Goal: Information Seeking & Learning: Compare options

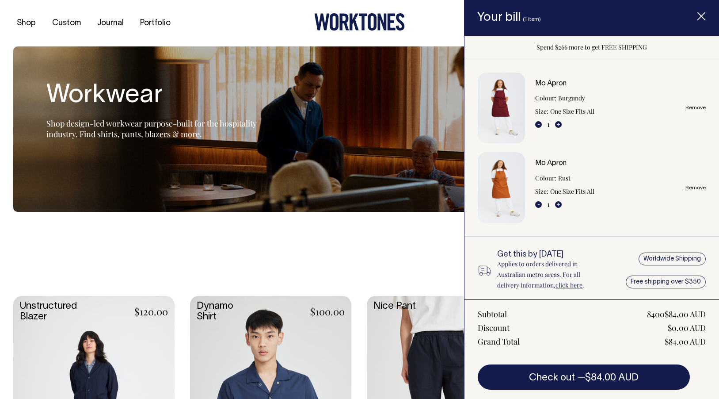
click at [701, 18] on icon "Item added to your cart" at bounding box center [701, 16] width 9 height 9
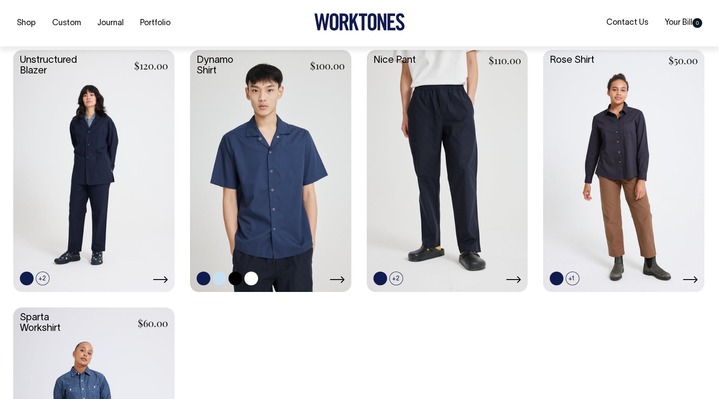
scroll to position [246, 0]
click at [249, 278] on link at bounding box center [251, 278] width 14 height 14
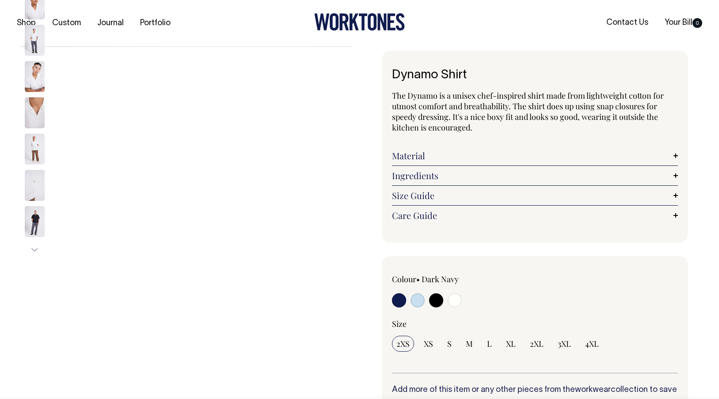
radio input "true"
select select "Off-White"
click at [456, 300] on input "radio" at bounding box center [455, 300] width 14 height 14
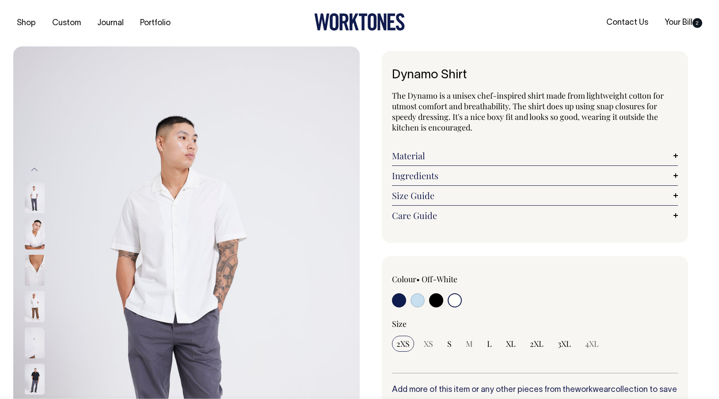
click at [414, 302] on input "radio" at bounding box center [418, 300] width 14 height 14
radio input "true"
select select "True Blue"
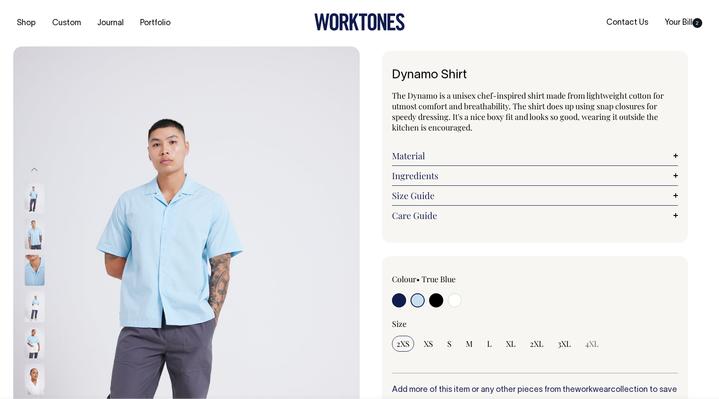
click at [400, 296] on input "radio" at bounding box center [399, 300] width 14 height 14
radio input "true"
select select "Dark Navy"
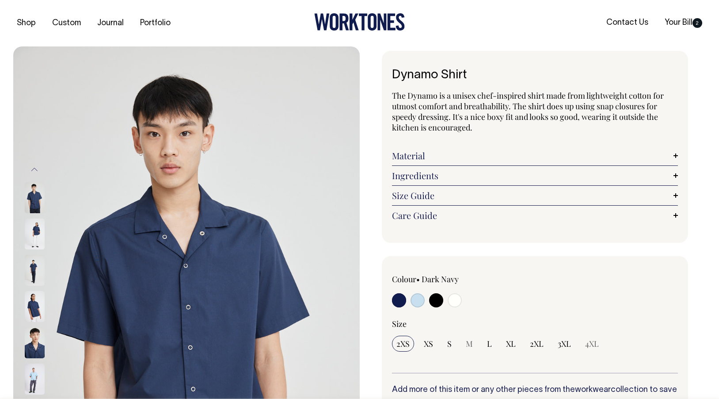
click at [437, 302] on input "radio" at bounding box center [436, 300] width 14 height 14
radio input "true"
select select "Black"
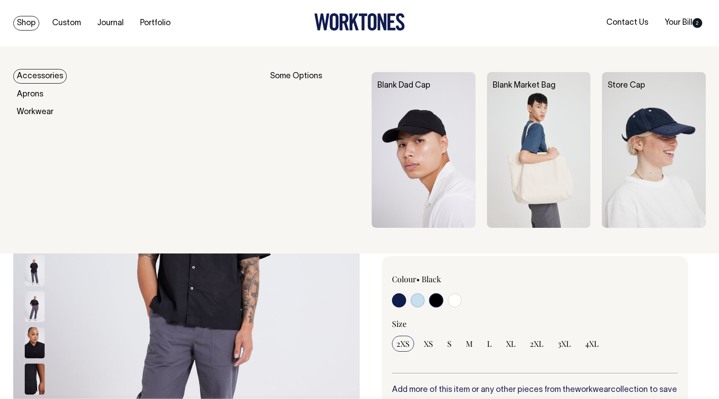
click at [28, 21] on link "Shop" at bounding box center [26, 23] width 26 height 15
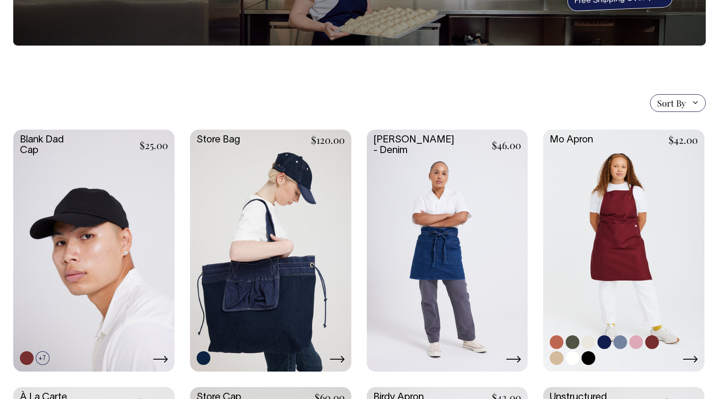
scroll to position [132, 0]
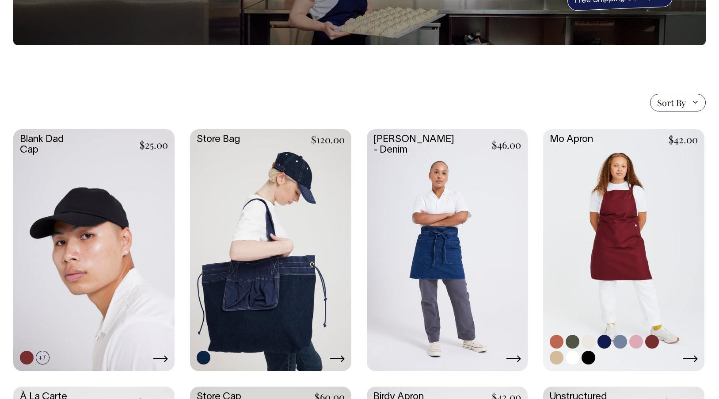
click at [558, 342] on link at bounding box center [557, 342] width 14 height 14
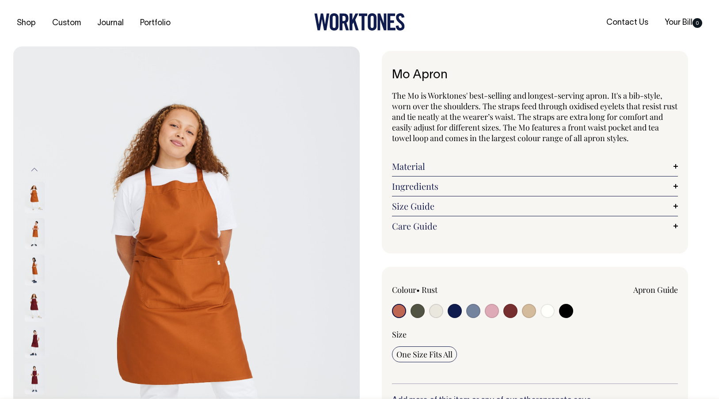
radio input "true"
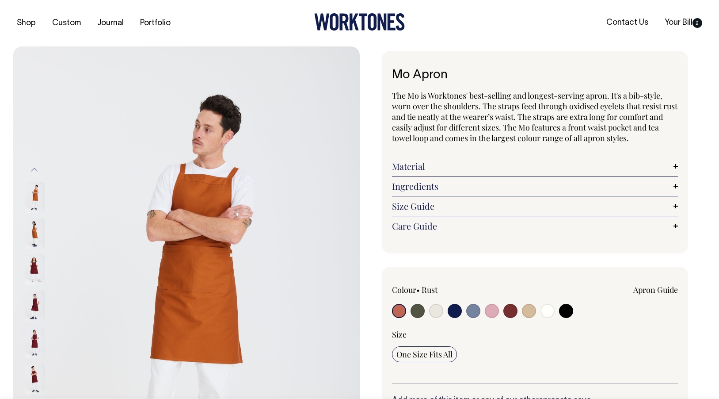
click at [417, 311] on input "radio" at bounding box center [418, 311] width 14 height 14
radio input "true"
select select "Olive"
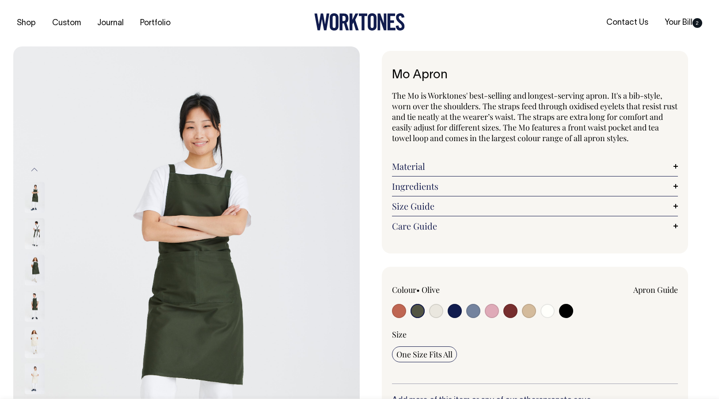
click at [456, 312] on input "radio" at bounding box center [455, 311] width 14 height 14
radio input "true"
select select "Dark Navy"
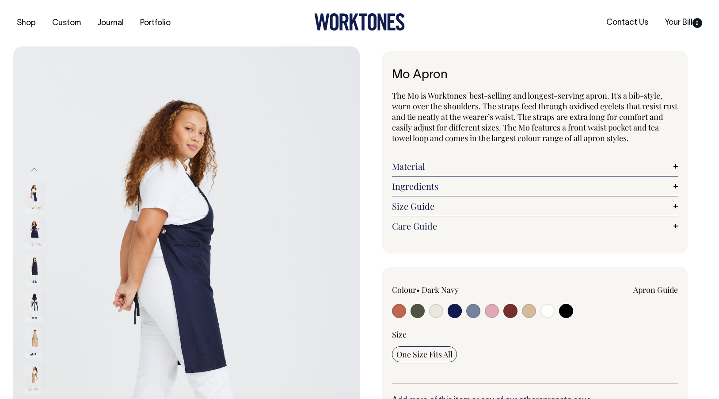
click at [473, 309] on input "radio" at bounding box center [473, 311] width 14 height 14
radio input "true"
select select "Blue/Grey"
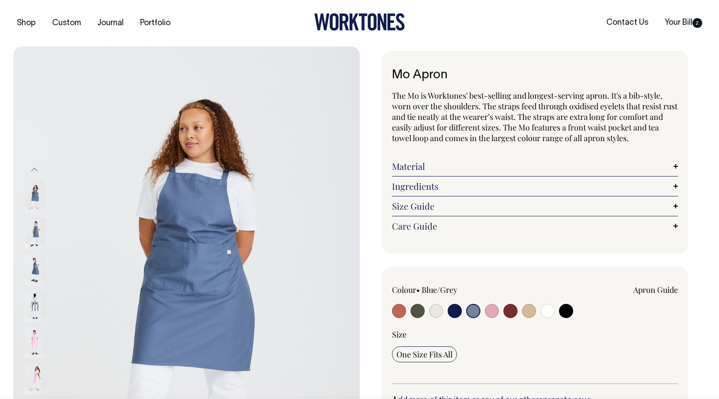
click at [498, 311] on input "radio" at bounding box center [492, 311] width 14 height 14
radio input "true"
select select "Pink"
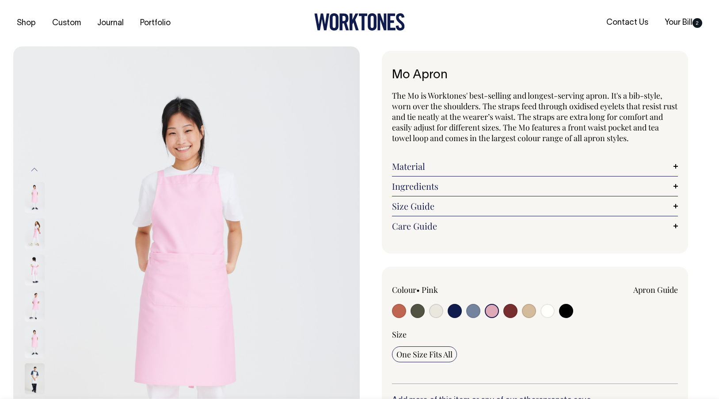
click at [510, 312] on input "radio" at bounding box center [510, 311] width 14 height 14
radio input "true"
select select "Burgundy"
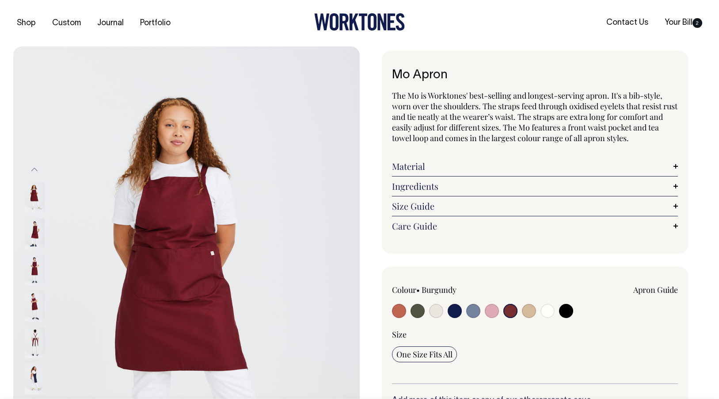
click at [526, 313] on input "radio" at bounding box center [529, 311] width 14 height 14
radio input "true"
select select "Khaki"
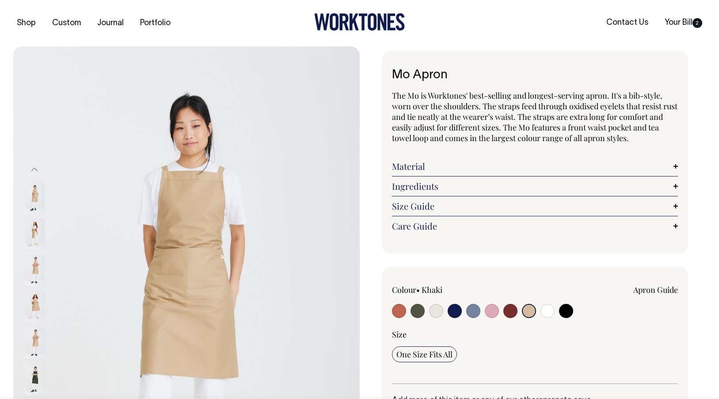
click at [547, 312] on input "radio" at bounding box center [547, 311] width 14 height 14
radio input "true"
select select "Off-White"
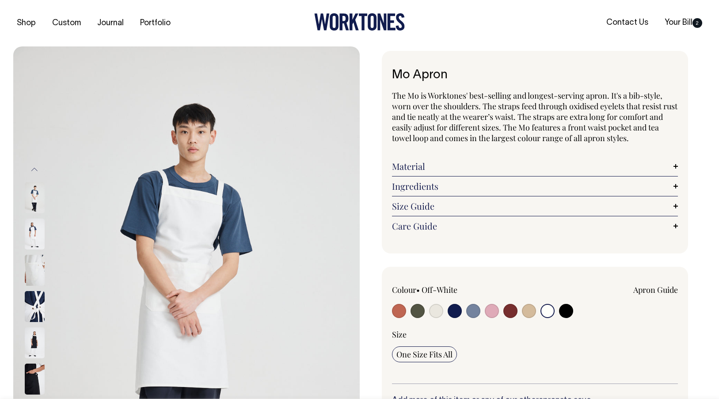
click at [564, 312] on input "radio" at bounding box center [566, 311] width 14 height 14
radio input "true"
select select "Black"
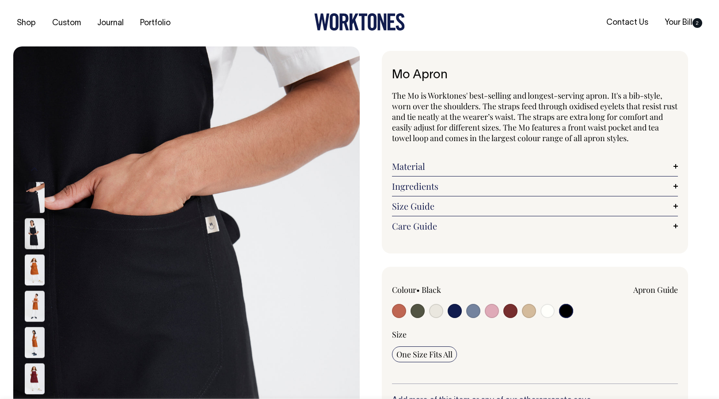
click at [392, 312] on input "radio" at bounding box center [399, 311] width 14 height 14
radio input "true"
select select "Rust"
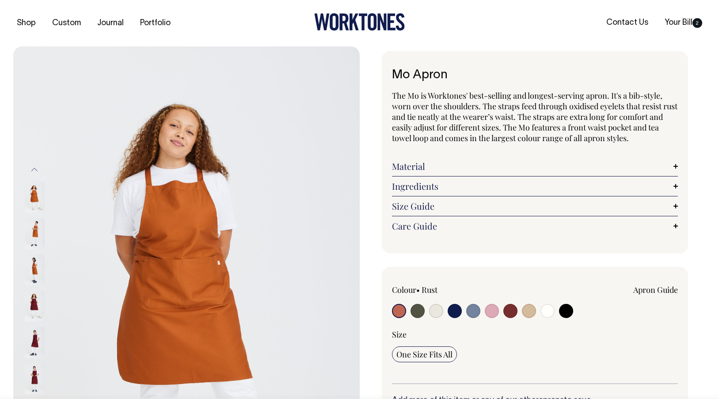
click at [547, 308] on input "radio" at bounding box center [547, 311] width 14 height 14
radio input "true"
select select "Off-White"
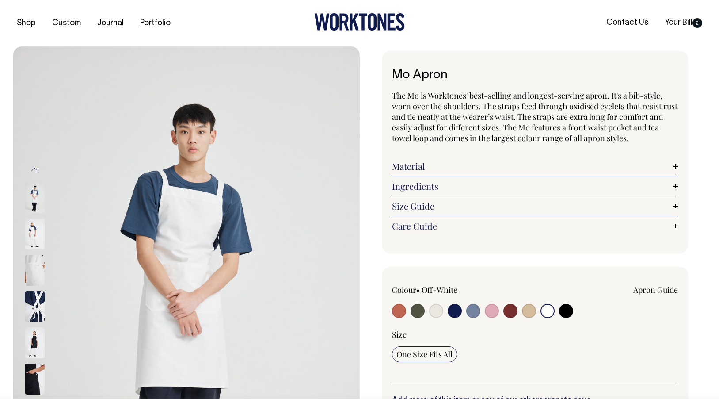
click at [401, 308] on input "radio" at bounding box center [399, 311] width 14 height 14
radio input "true"
select select "Rust"
